Goal: Task Accomplishment & Management: Use online tool/utility

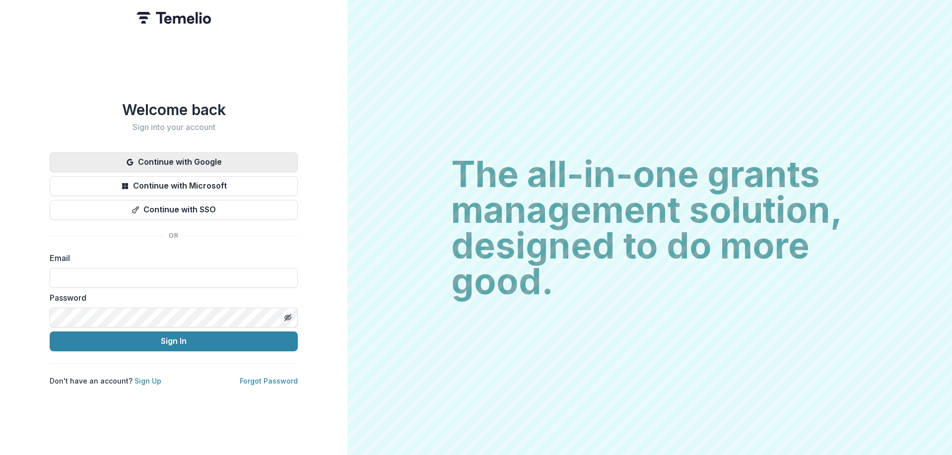
drag, startPoint x: 0, startPoint y: 0, endPoint x: 215, endPoint y: 165, distance: 270.7
click at [215, 165] on button "Continue with Google" at bounding box center [174, 162] width 248 height 20
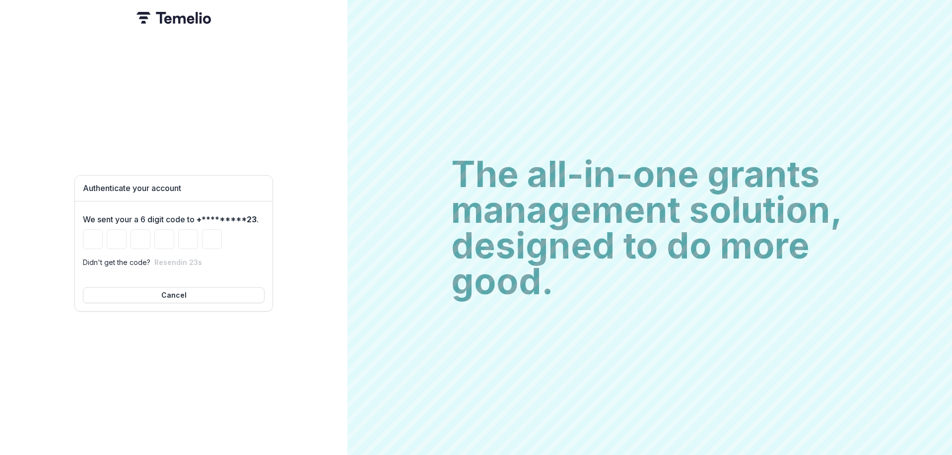
type input "*"
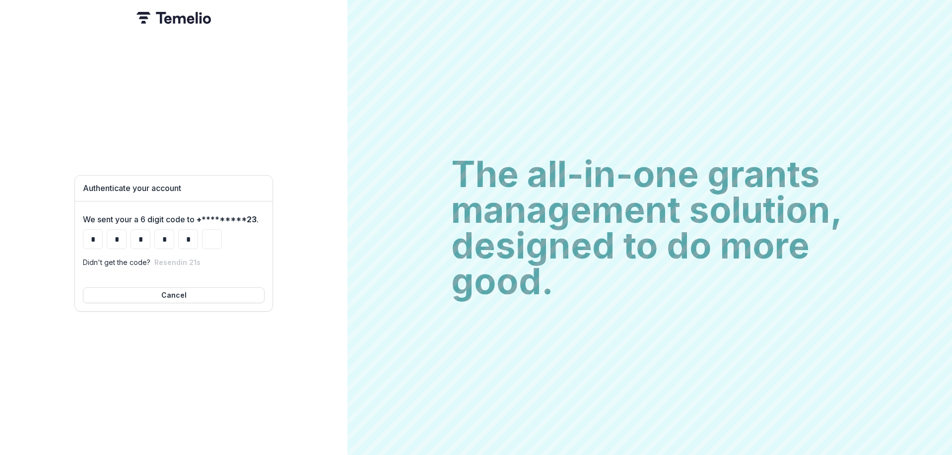
type input "*"
